Goal: Browse casually: Explore the website without a specific task or goal

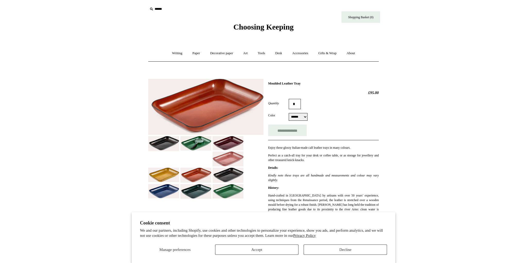
select select "******"
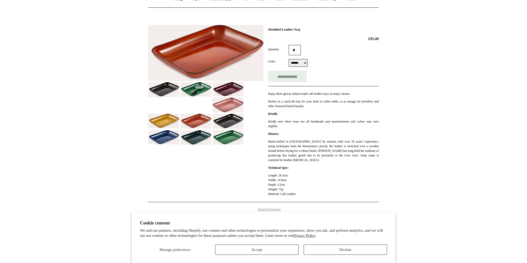
scroll to position [56, 0]
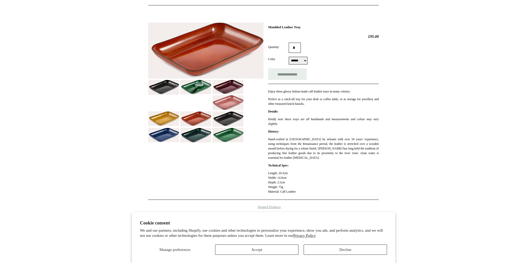
click at [167, 90] on img at bounding box center [163, 87] width 31 height 15
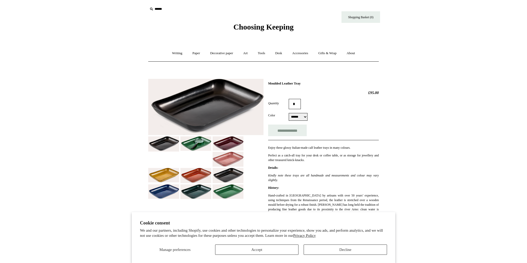
scroll to position [0, 0]
click at [293, 131] on input "**********" at bounding box center [287, 131] width 39 height 12
type input "**********"
click at [281, 53] on link "Desk +" at bounding box center [278, 54] width 16 height 14
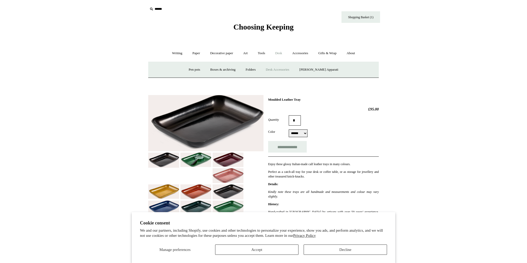
click at [282, 70] on link "Desk Accessories" at bounding box center [277, 70] width 33 height 14
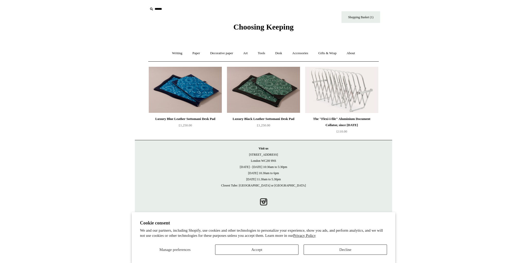
click at [275, 251] on button "Accept" at bounding box center [256, 250] width 83 height 10
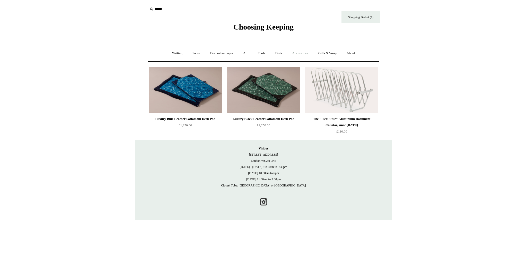
click at [307, 53] on link "Accessories +" at bounding box center [299, 54] width 25 height 14
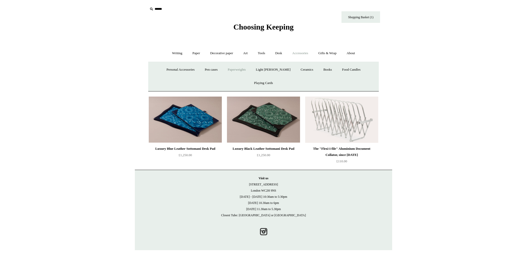
click at [227, 68] on link "Paperweights +" at bounding box center [236, 70] width 27 height 14
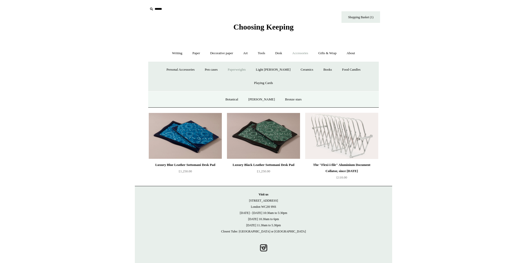
click at [235, 69] on link "Paperweights -" at bounding box center [236, 70] width 27 height 14
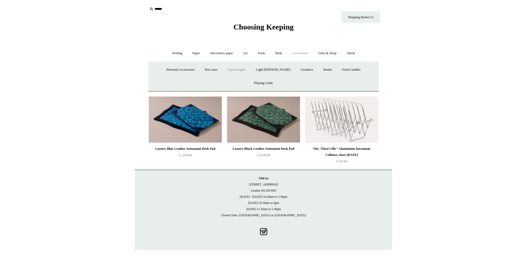
click at [235, 69] on link "Paperweights +" at bounding box center [236, 70] width 27 height 14
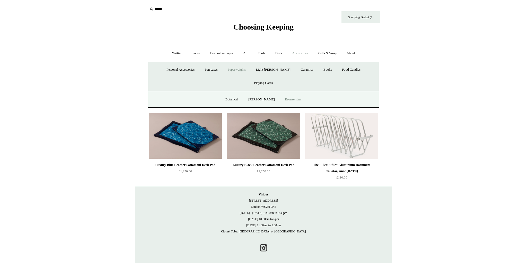
click at [289, 93] on link "Bronze stars" at bounding box center [293, 100] width 26 height 14
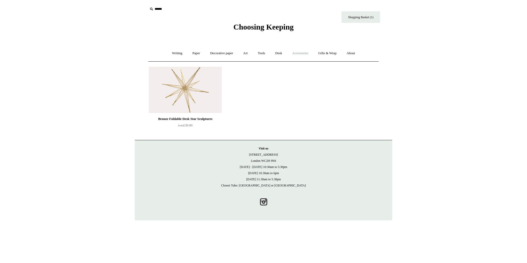
click at [300, 54] on link "Accessories +" at bounding box center [299, 54] width 25 height 14
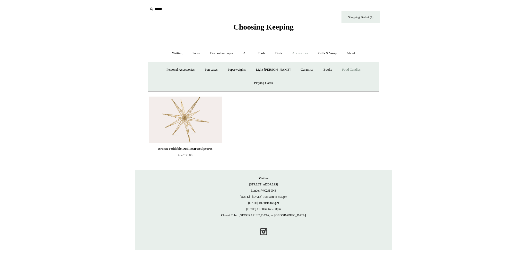
click at [337, 70] on link "Food Candles" at bounding box center [351, 70] width 28 height 14
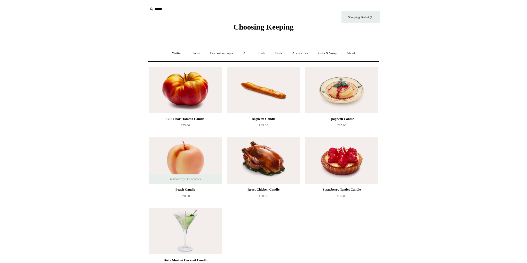
click at [264, 53] on link "Tools +" at bounding box center [261, 54] width 17 height 14
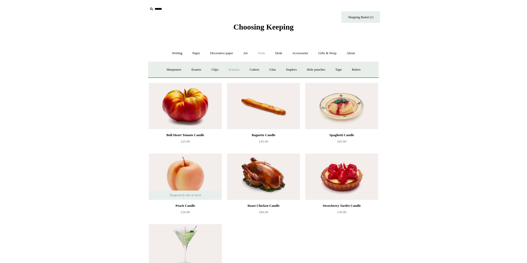
click at [236, 69] on link "Scissors" at bounding box center [234, 70] width 20 height 14
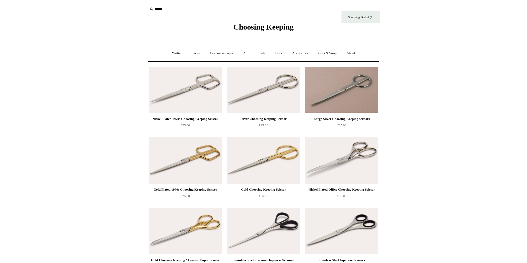
click at [265, 54] on link "Tools +" at bounding box center [261, 54] width 17 height 14
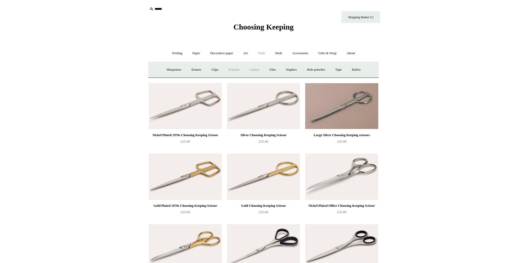
click at [258, 69] on link "Cutters" at bounding box center [254, 70] width 19 height 14
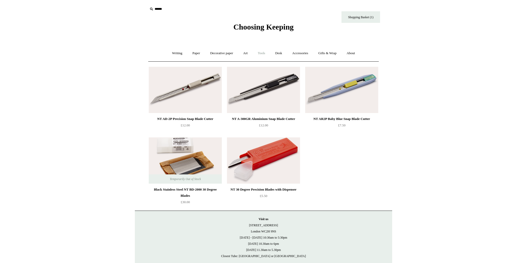
click at [264, 53] on link "Tools +" at bounding box center [261, 54] width 17 height 14
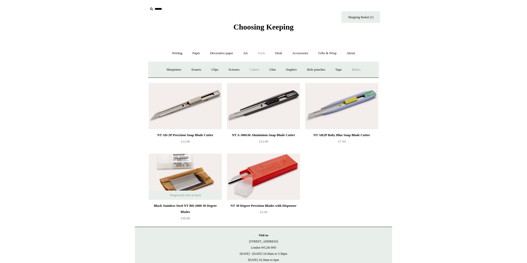
click at [365, 69] on link "Rulers" at bounding box center [356, 70] width 18 height 14
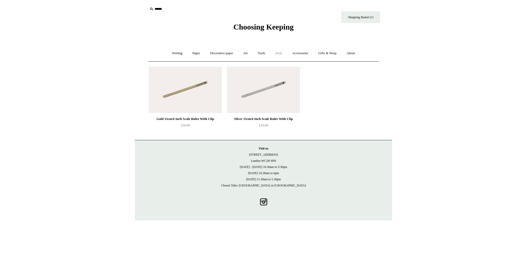
click at [280, 53] on link "Desk +" at bounding box center [278, 54] width 16 height 14
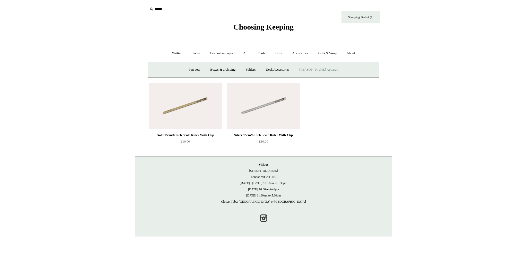
click at [319, 70] on link "[PERSON_NAME] Apparati" at bounding box center [318, 70] width 48 height 14
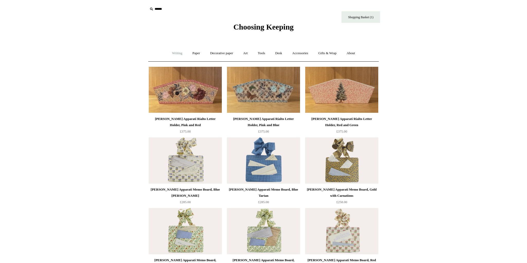
click at [177, 53] on link "Writing +" at bounding box center [177, 54] width 20 height 14
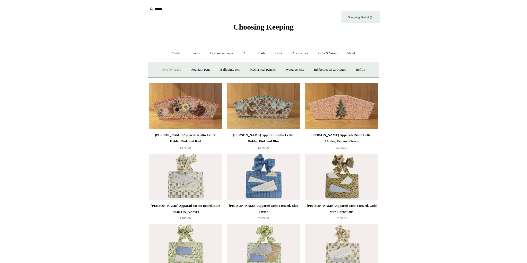
click at [175, 69] on link "Pens by brand +" at bounding box center [172, 70] width 28 height 14
